Goal: Manage account settings

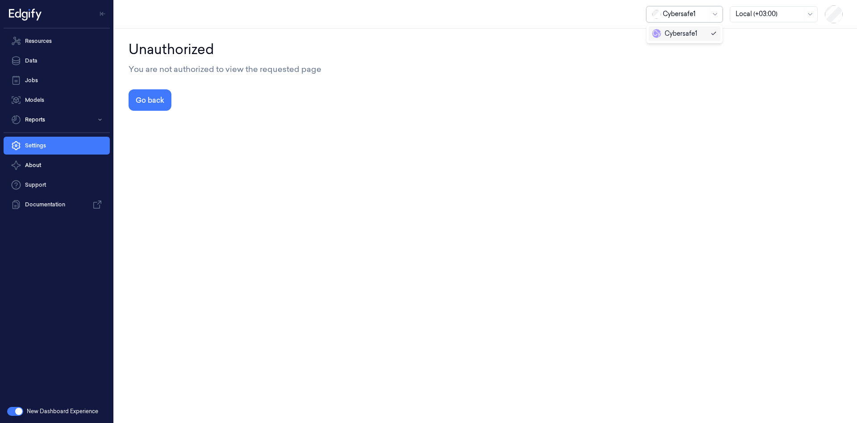
click at [681, 13] on div at bounding box center [685, 13] width 45 height 9
click at [681, 10] on div at bounding box center [685, 13] width 45 height 9
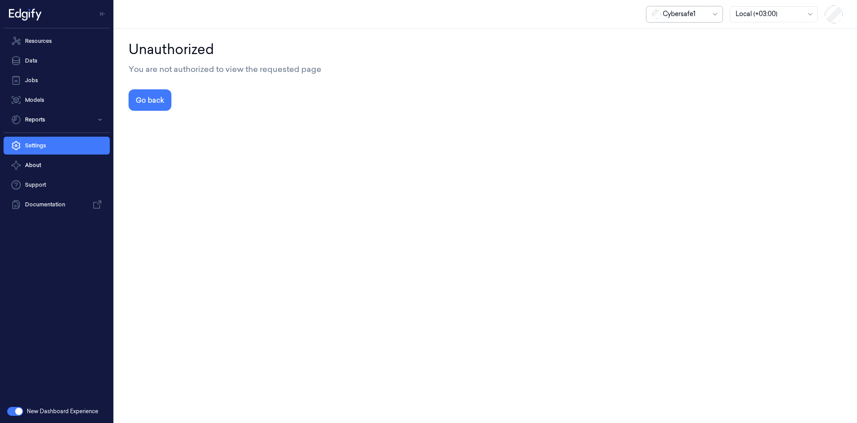
drag, startPoint x: 699, startPoint y: 11, endPoint x: 682, endPoint y: 13, distance: 16.7
click at [682, 13] on div at bounding box center [685, 13] width 45 height 9
type input "f"
type input "*"
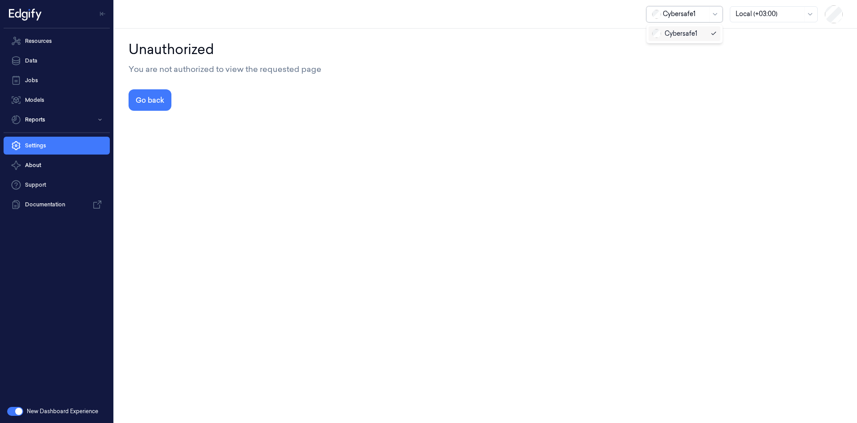
click at [691, 14] on div at bounding box center [685, 13] width 45 height 9
type input "'"
type input "[$ne]"
